Goal: Check status: Check status

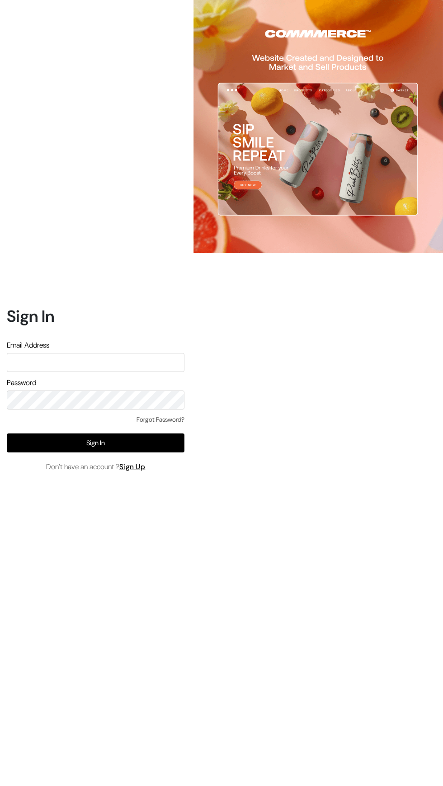
click at [39, 372] on input "text" at bounding box center [96, 362] width 178 height 19
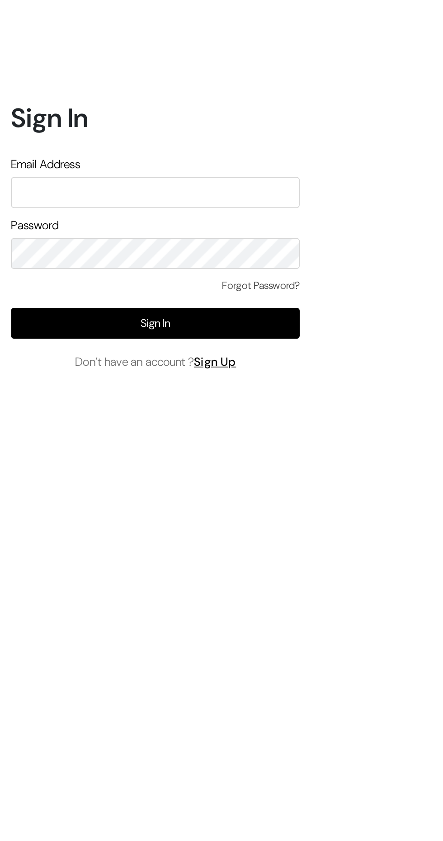
type input "themouldmarket@gmail.com"
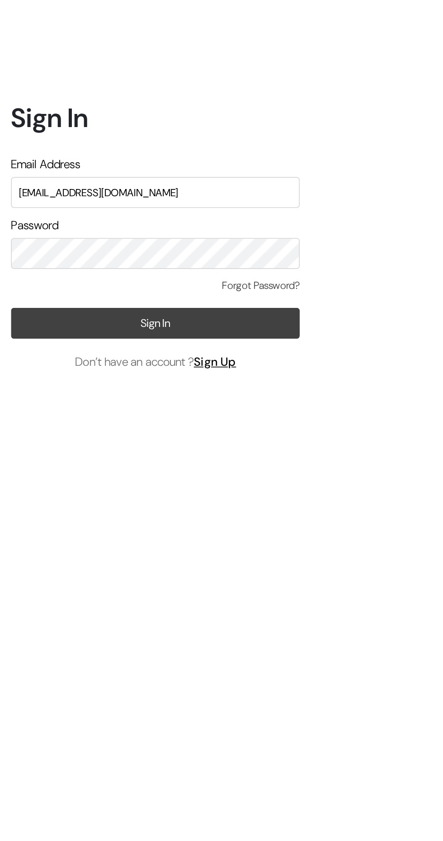
click at [34, 480] on button "Sign In" at bounding box center [96, 470] width 178 height 19
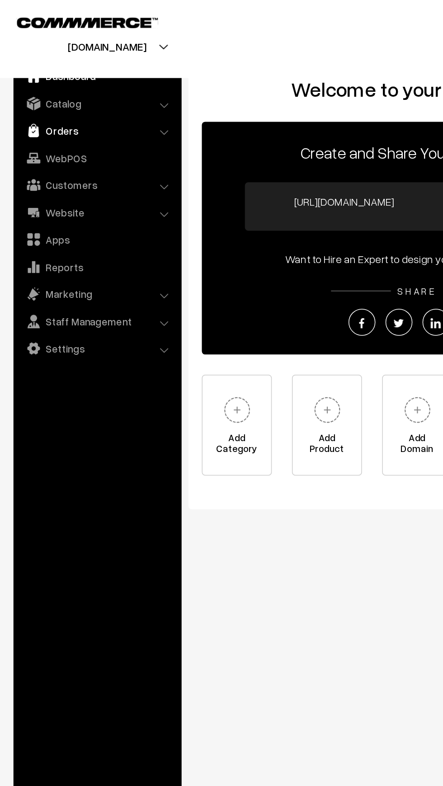
click at [29, 94] on link "Orders" at bounding box center [65, 88] width 108 height 16
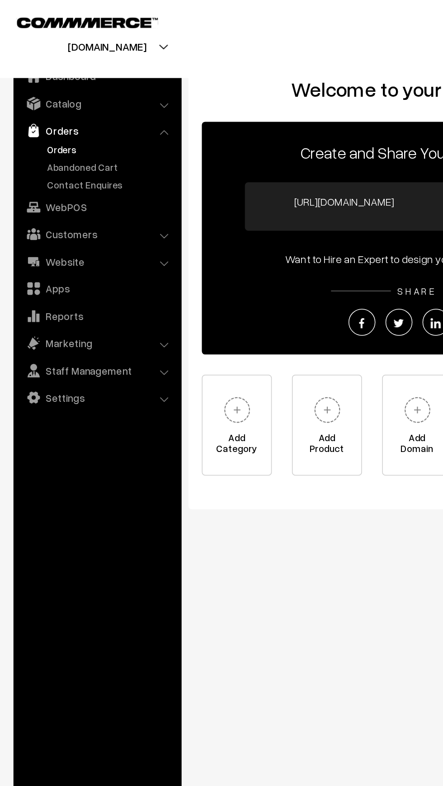
click at [32, 100] on link "Orders" at bounding box center [73, 100] width 89 height 9
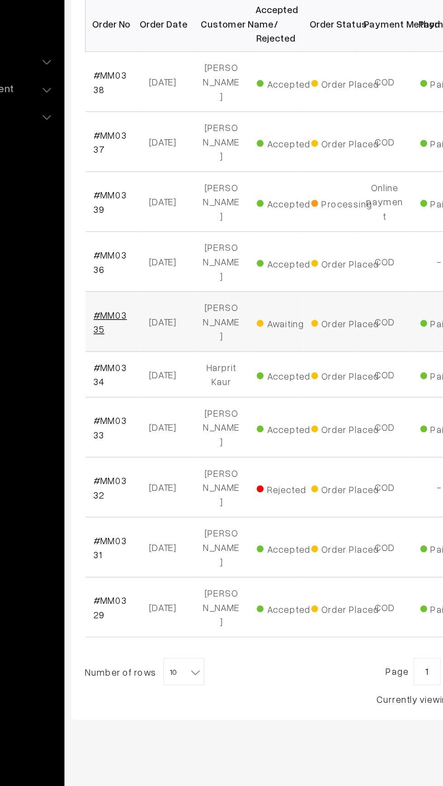
click at [158, 395] on link "#MM0335" at bounding box center [152, 403] width 22 height 17
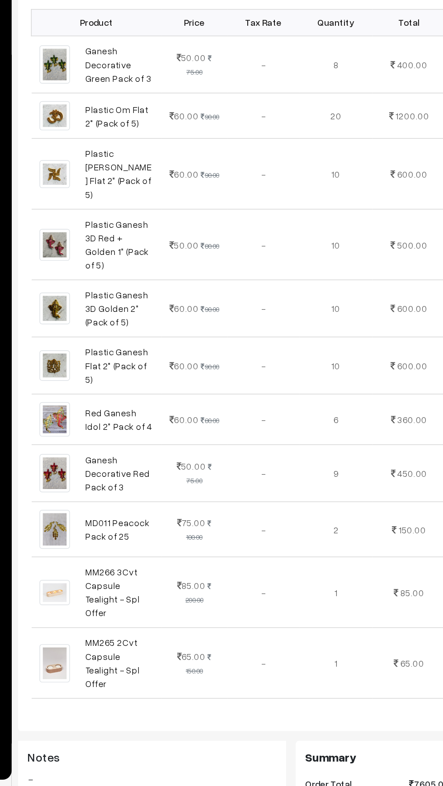
scroll to position [92, 0]
